Goal: Navigation & Orientation: Find specific page/section

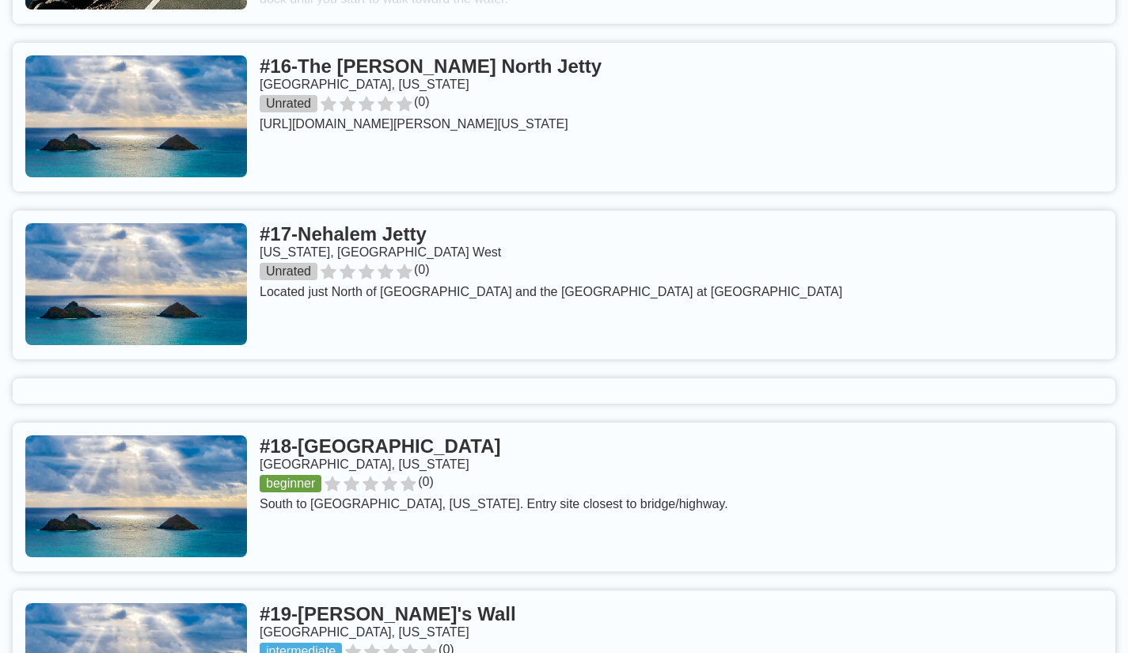
scroll to position [3287, 0]
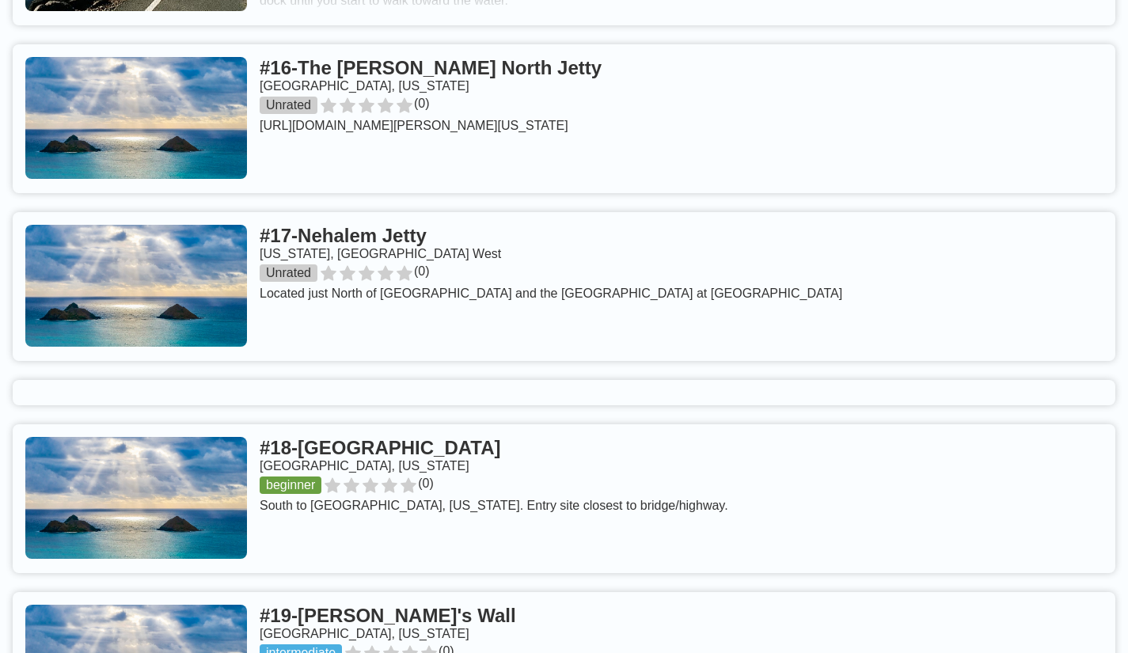
click at [709, 97] on link at bounding box center [564, 118] width 1103 height 149
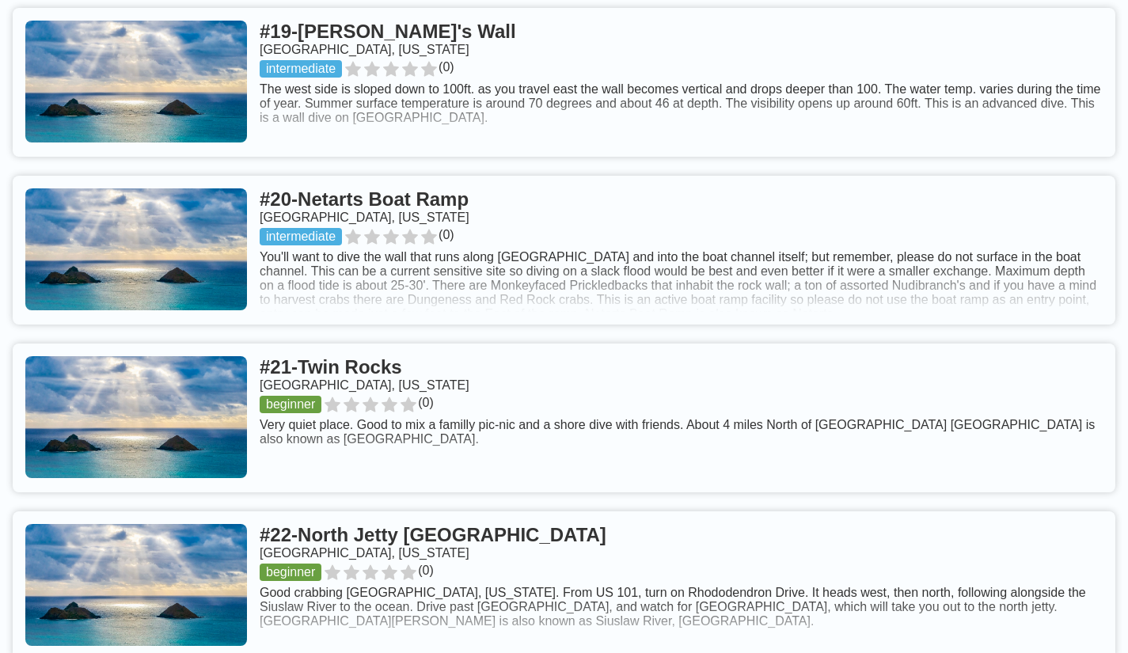
scroll to position [3300, 0]
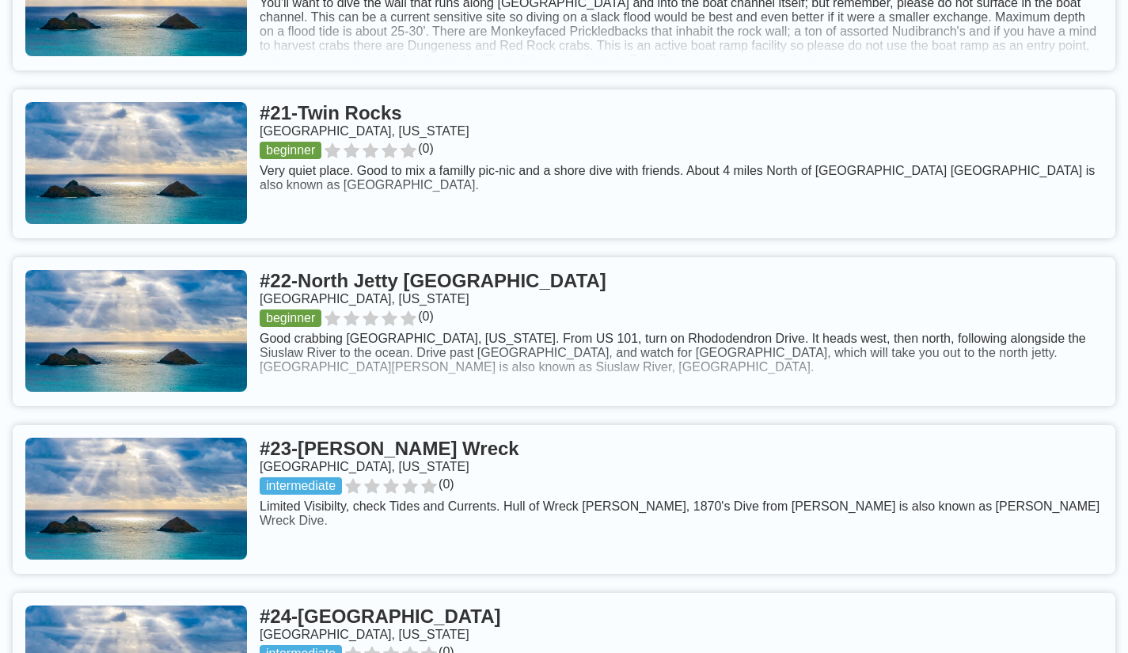
scroll to position [4126, 0]
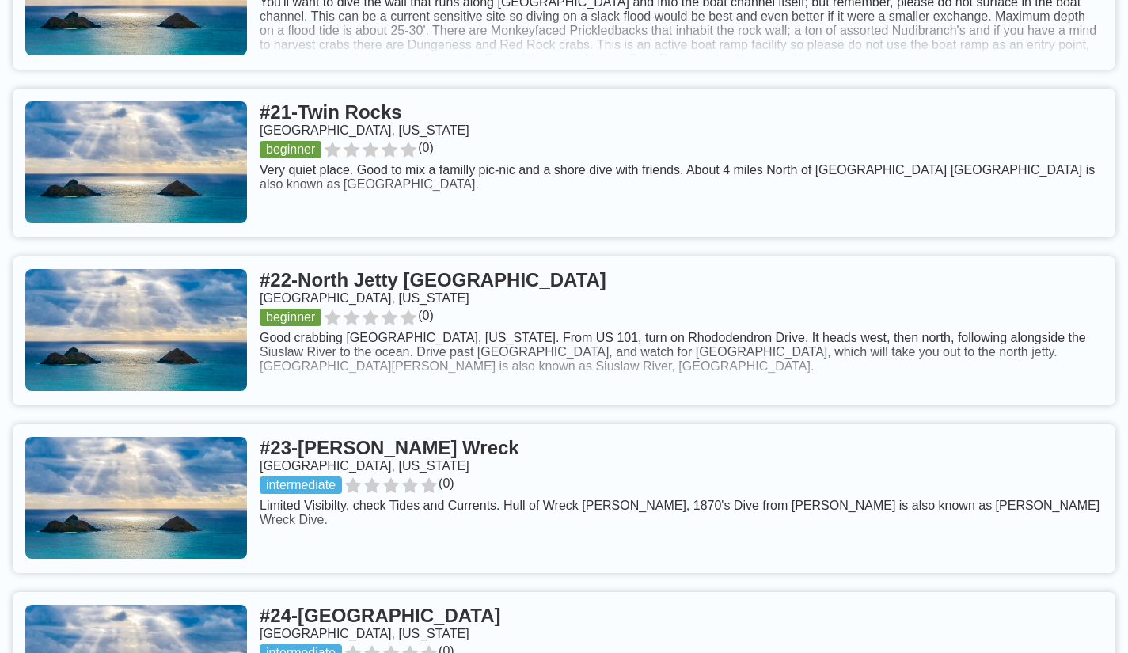
click at [134, 315] on link at bounding box center [564, 330] width 1103 height 149
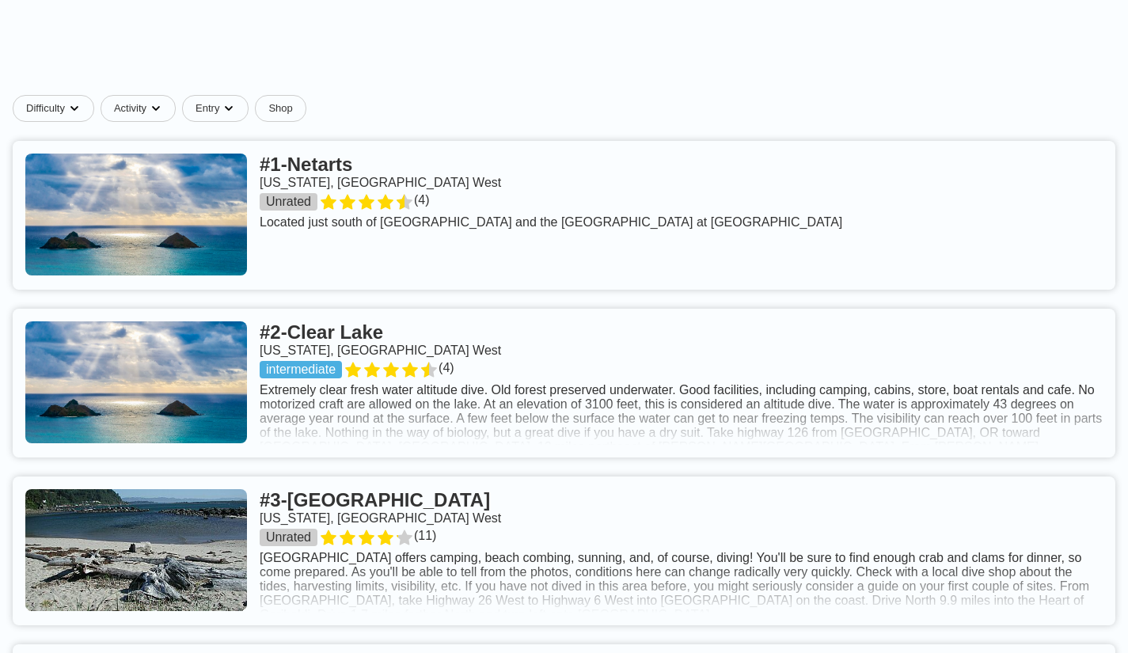
scroll to position [585, 0]
click at [145, 359] on link at bounding box center [564, 382] width 1103 height 149
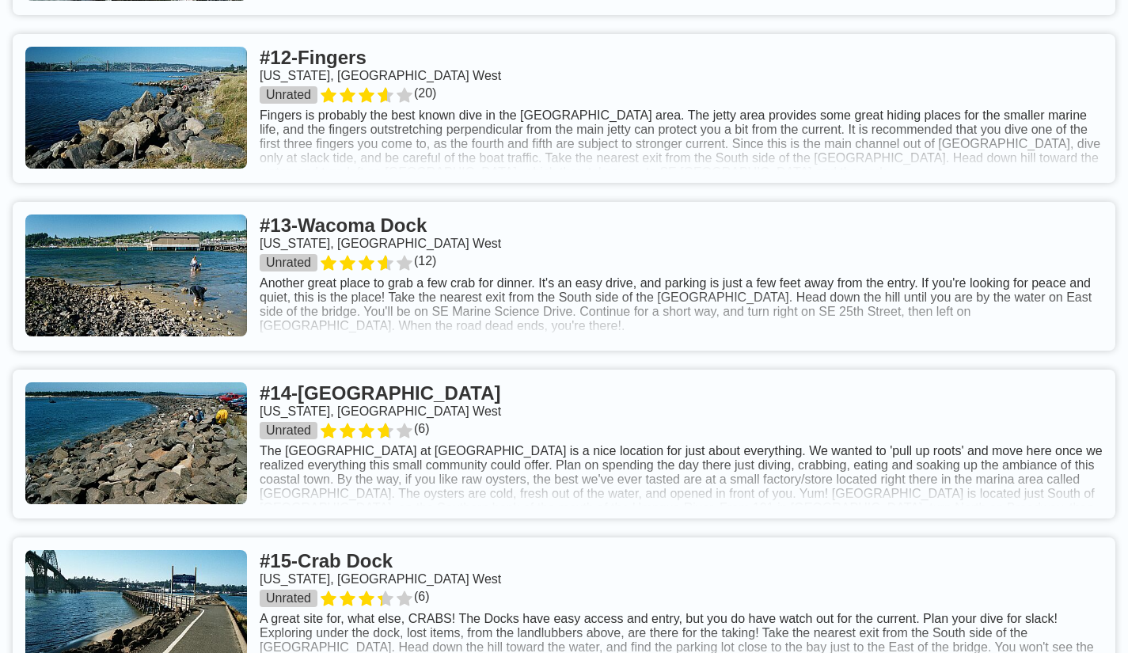
scroll to position [2626, 0]
click at [1016, 128] on link at bounding box center [564, 107] width 1103 height 149
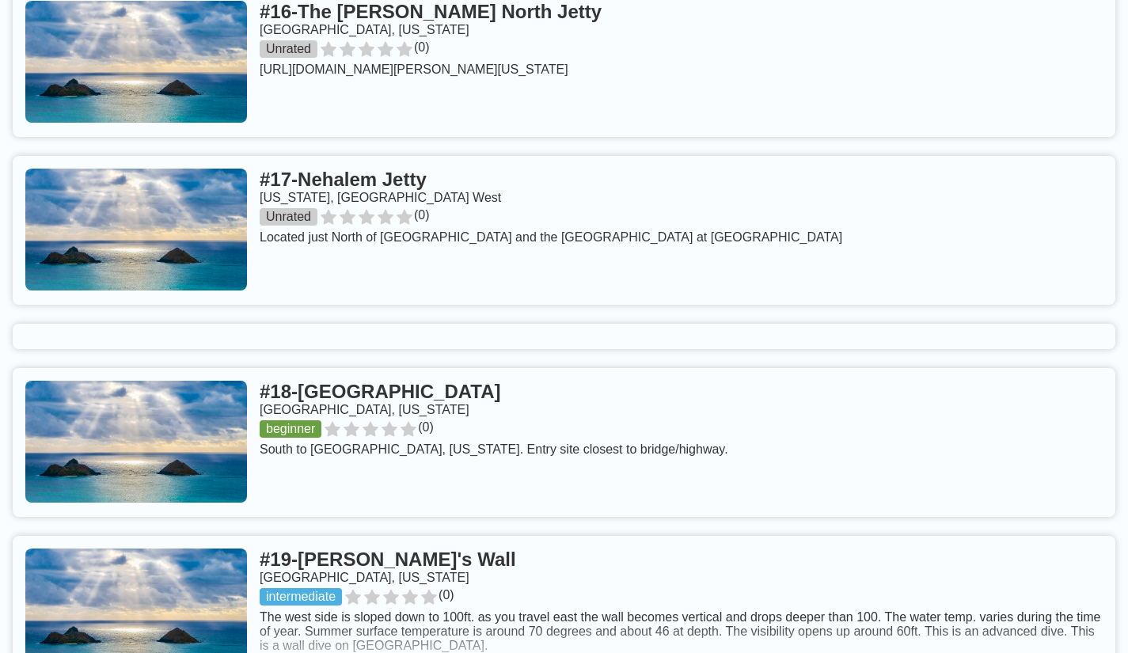
scroll to position [3344, 0]
click at [1010, 425] on link at bounding box center [564, 441] width 1103 height 149
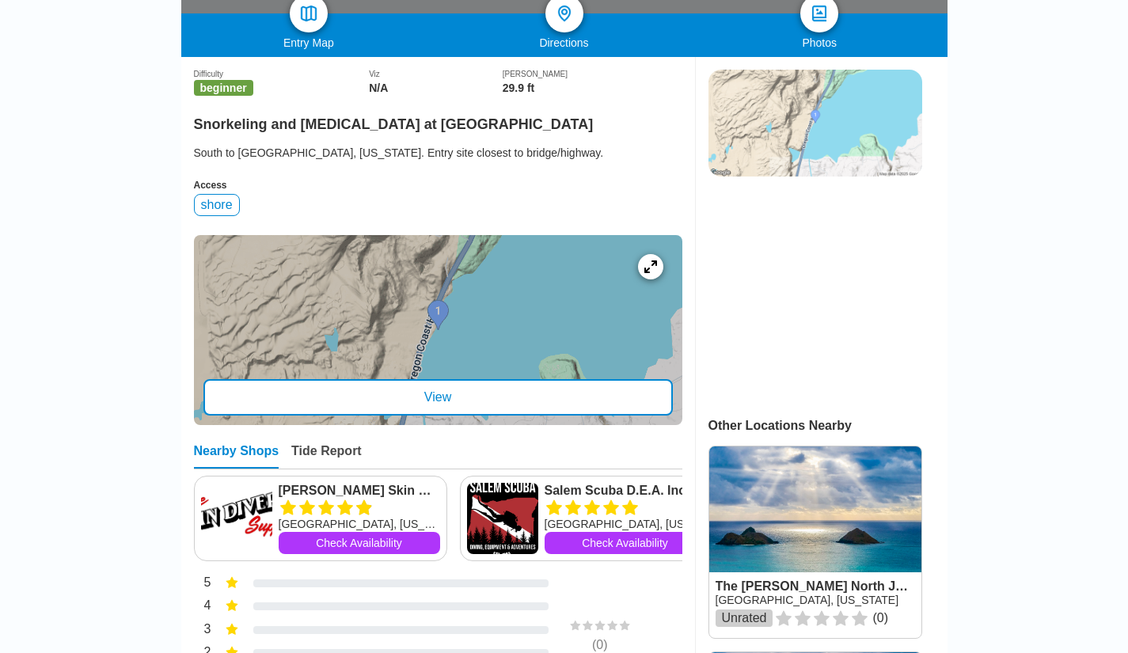
scroll to position [360, 0]
click at [606, 379] on div "View" at bounding box center [437, 397] width 469 height 36
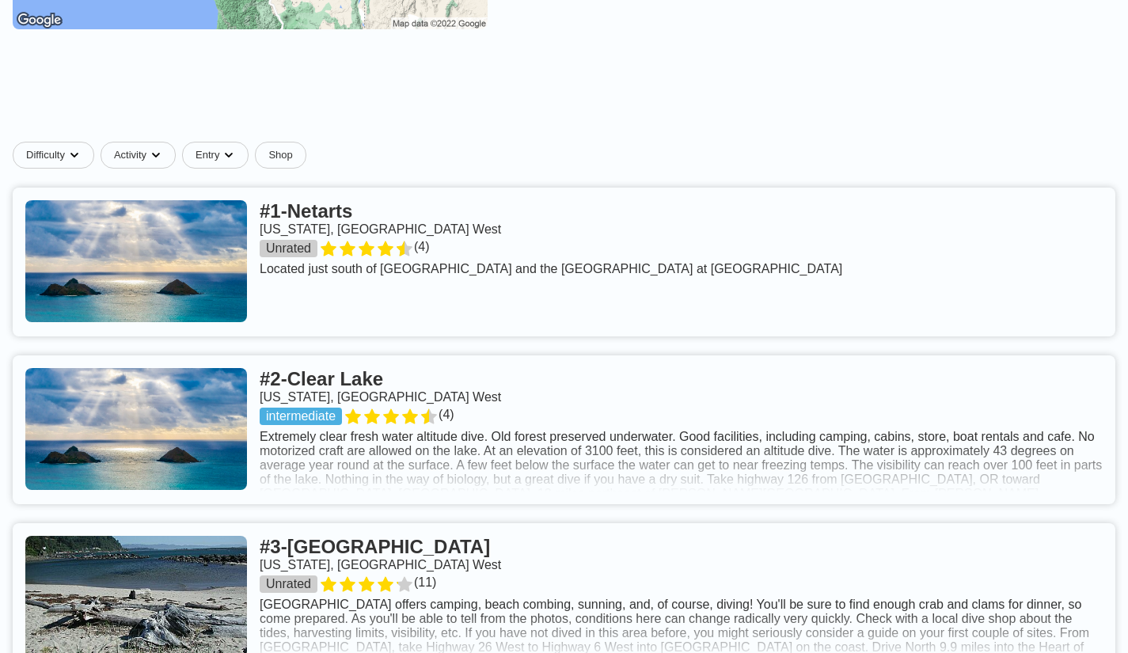
scroll to position [537, 0]
click at [139, 250] on link at bounding box center [564, 262] width 1103 height 149
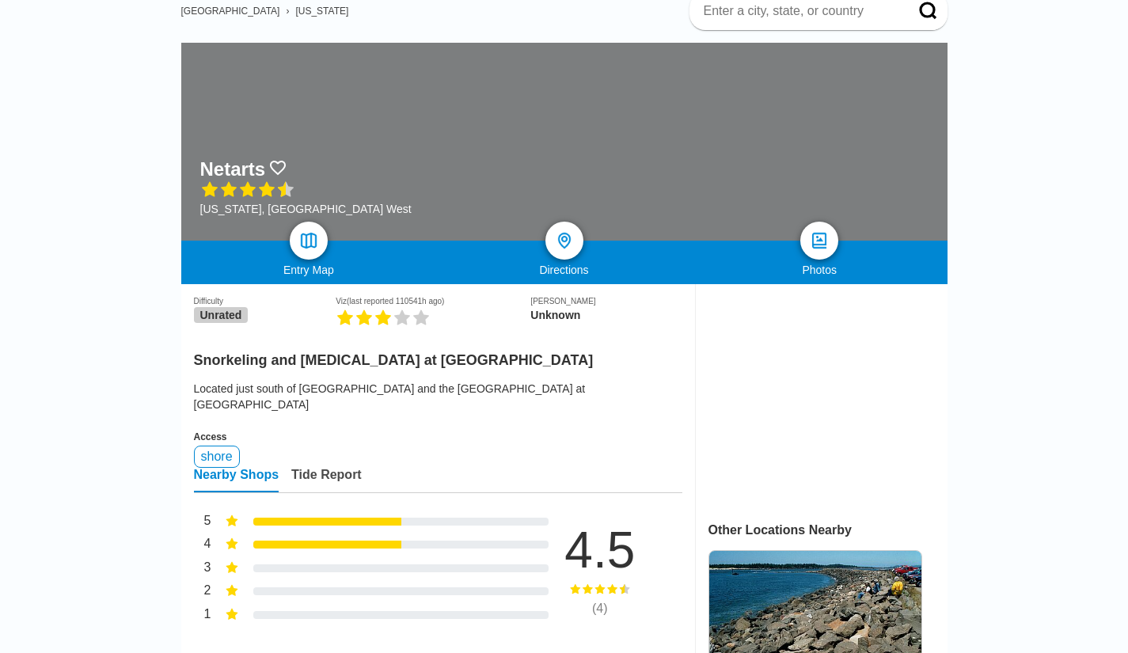
scroll to position [135, 0]
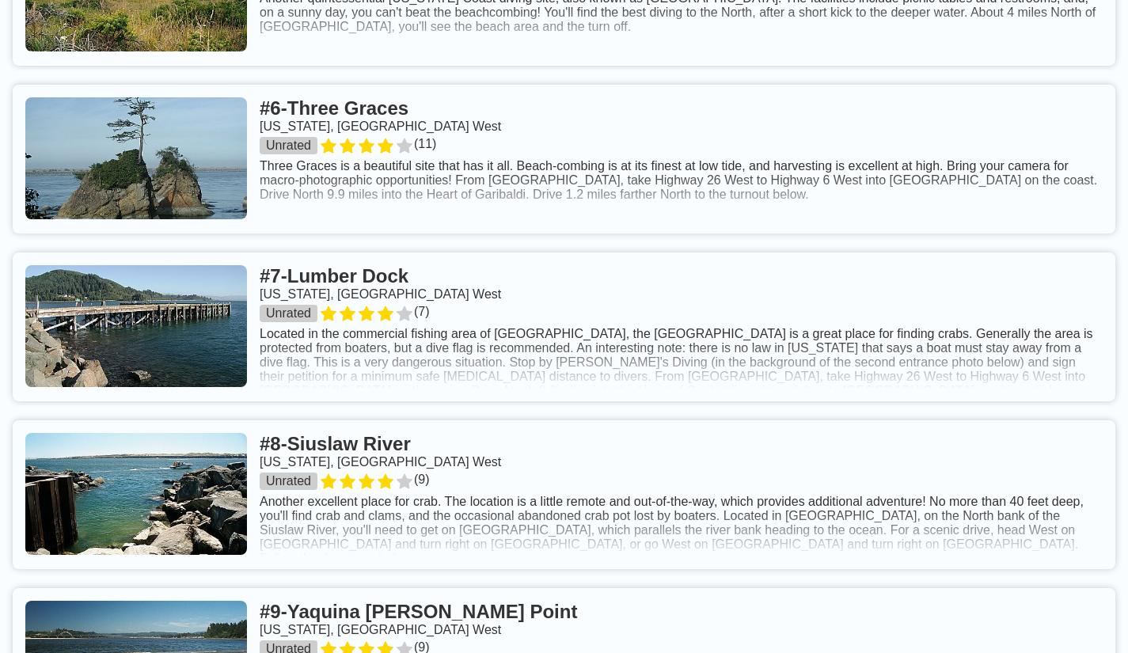
scroll to position [1522, 0]
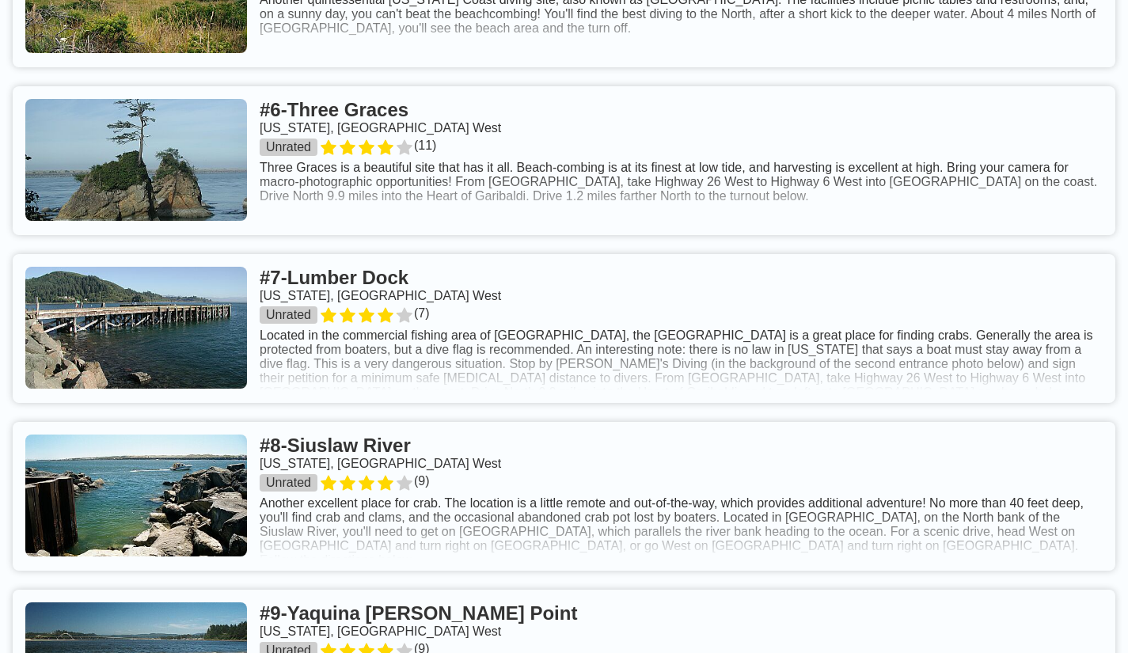
click at [131, 337] on link at bounding box center [564, 328] width 1103 height 149
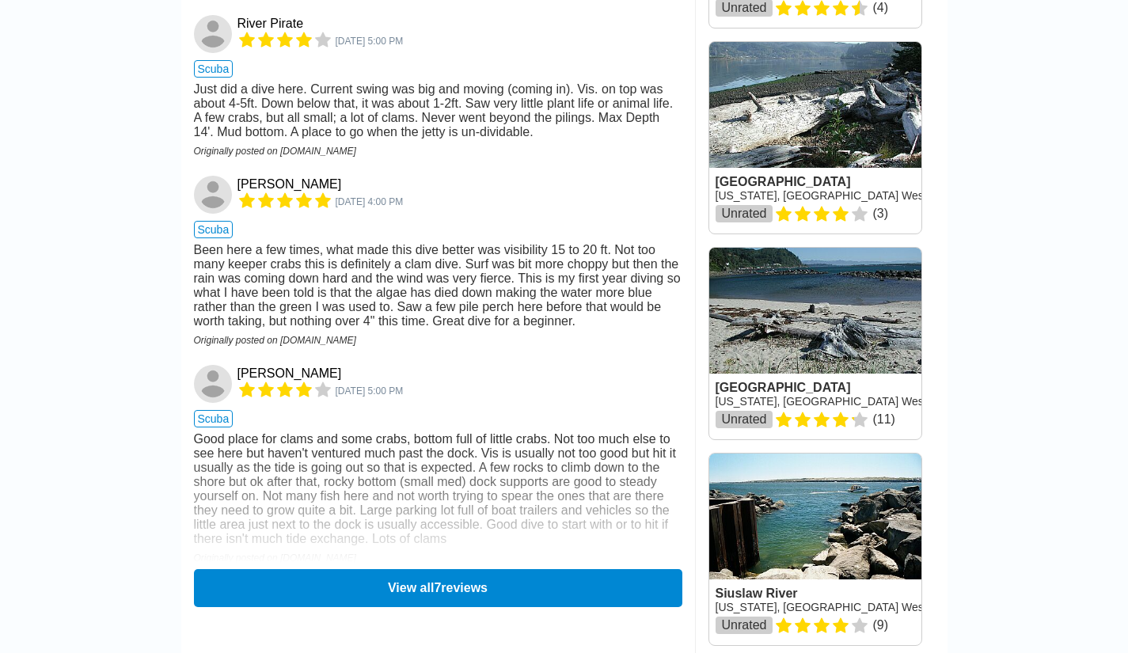
scroll to position [1670, 0]
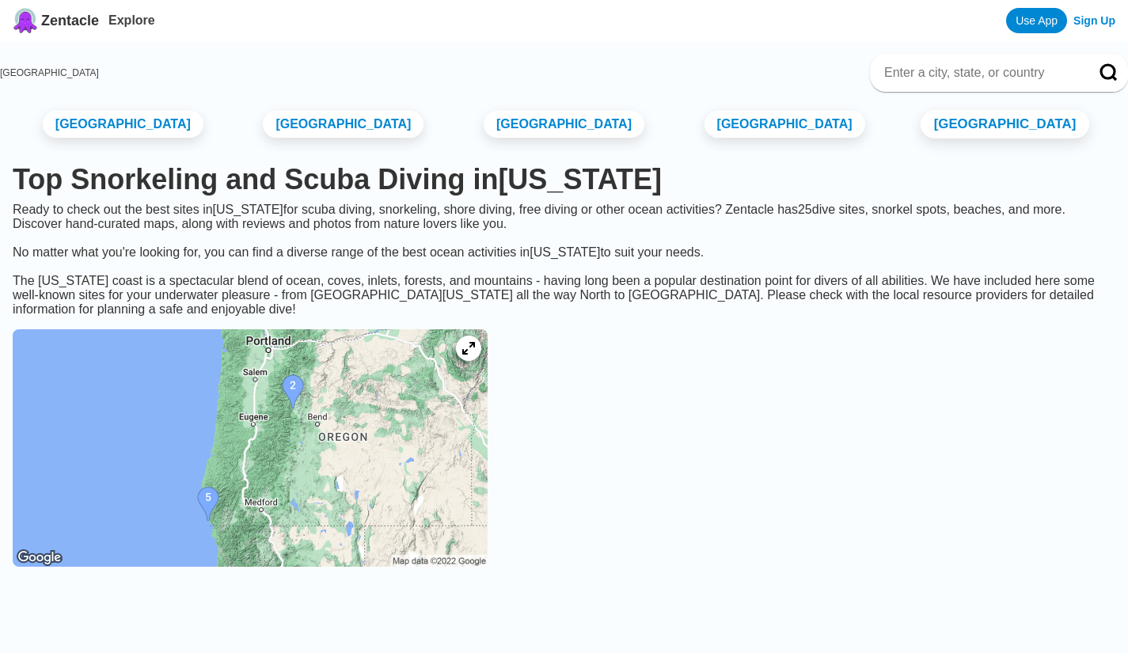
click at [970, 139] on link "[GEOGRAPHIC_DATA]" at bounding box center [1005, 124] width 169 height 28
